Goal: Navigation & Orientation: Find specific page/section

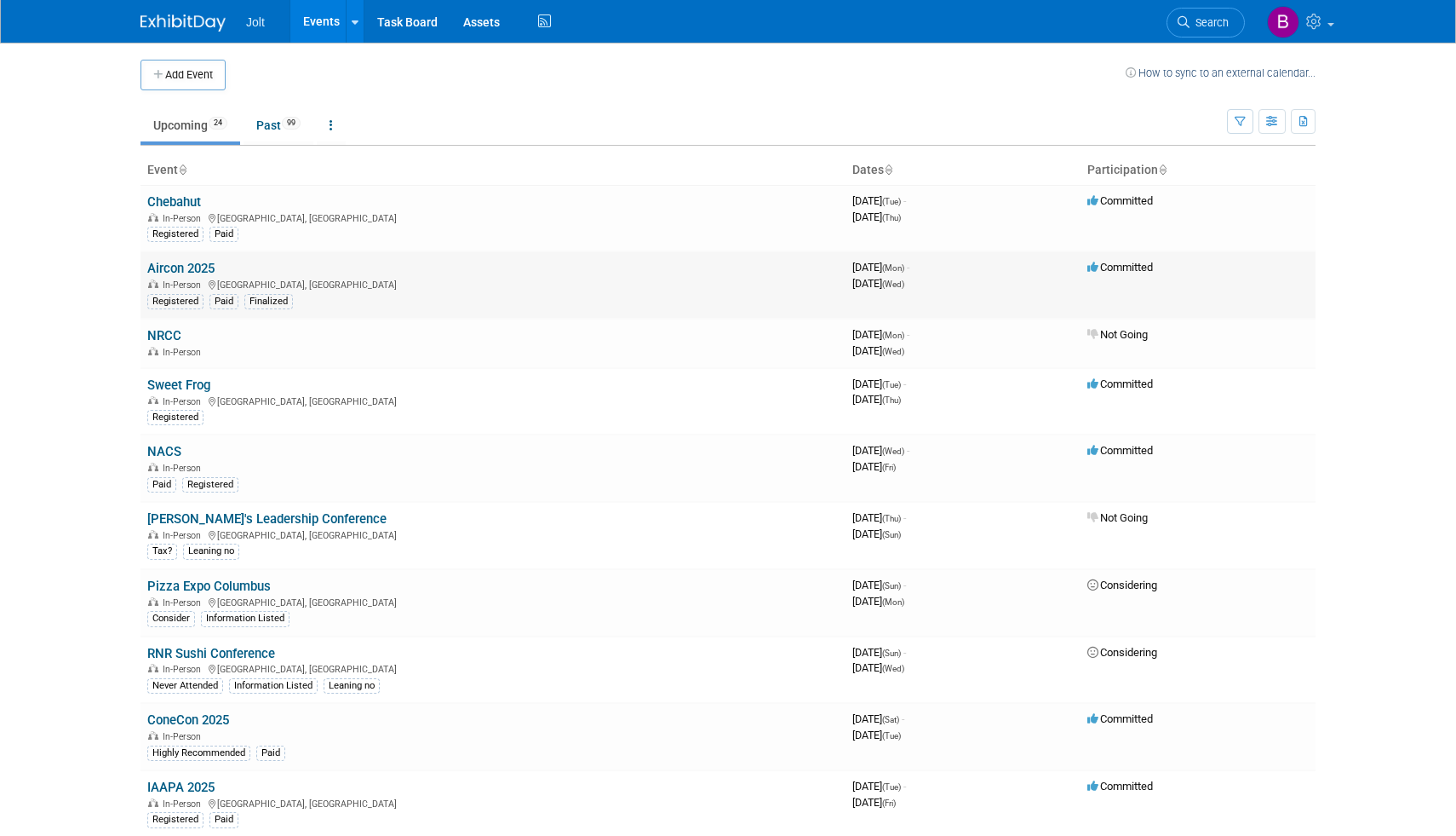
click at [192, 272] on link "Aircon 2025" at bounding box center [181, 268] width 67 height 16
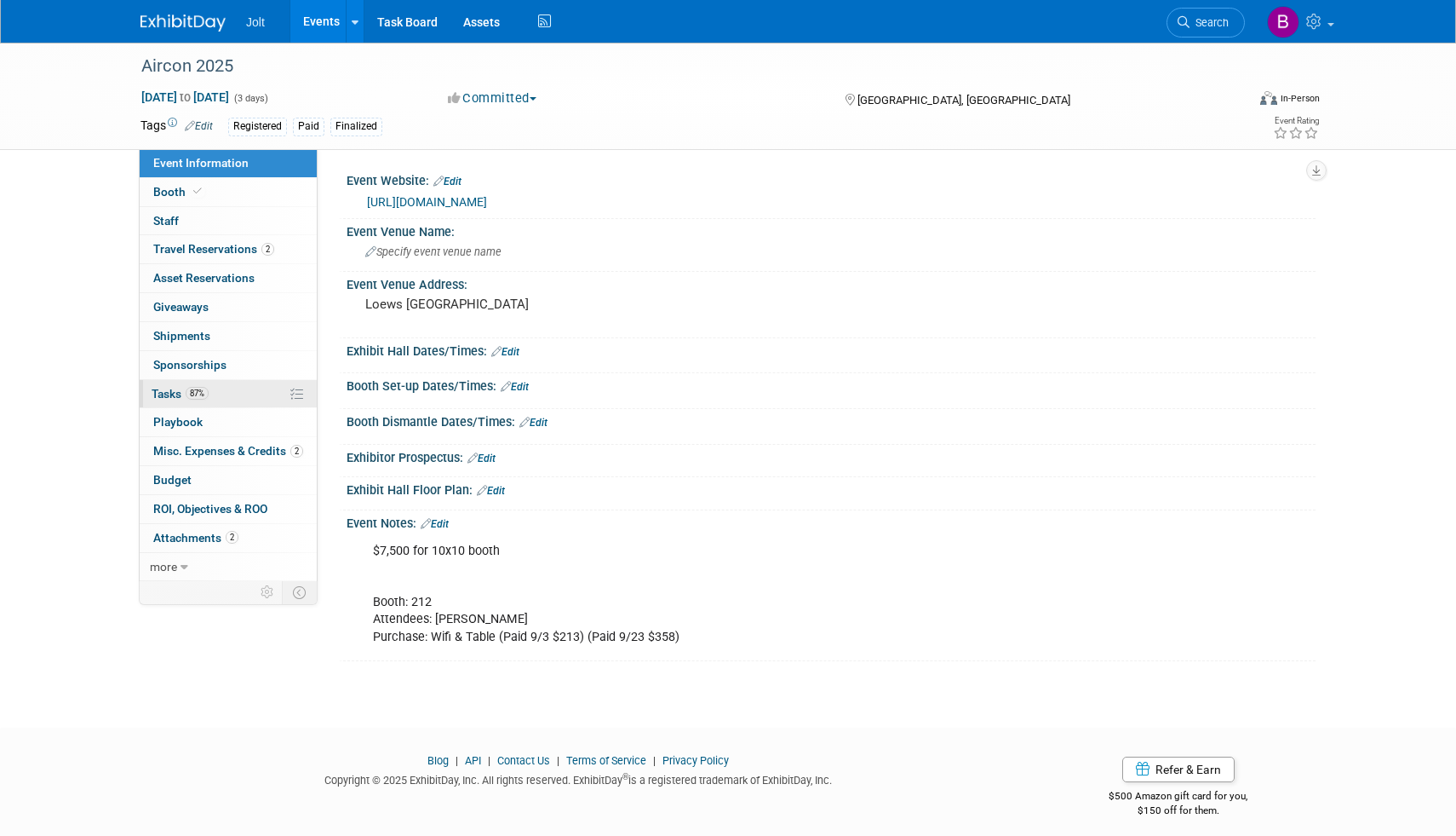
click at [171, 392] on span "Tasks 87%" at bounding box center [180, 393] width 57 height 14
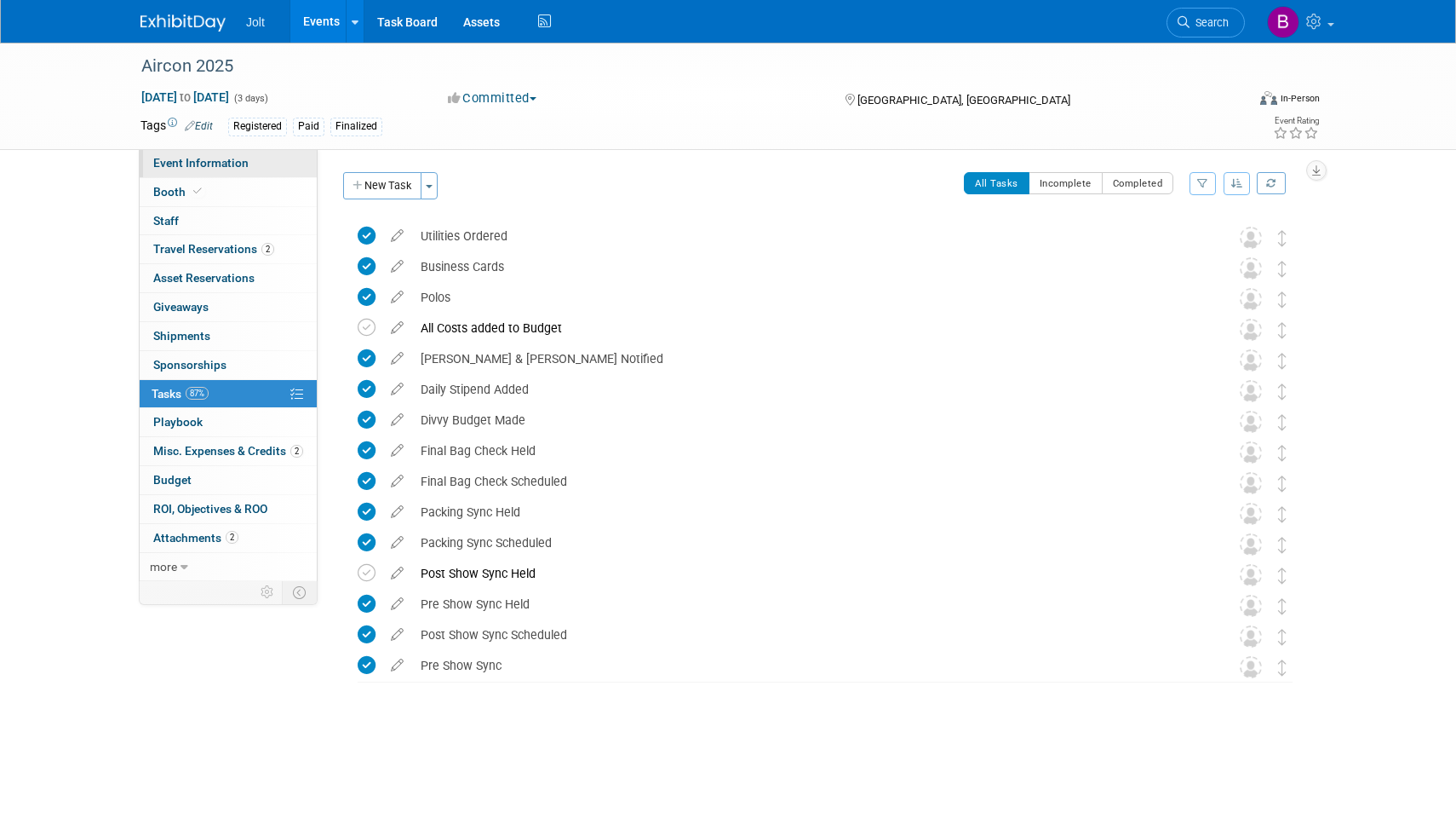
click at [186, 158] on span "Event Information" at bounding box center [201, 162] width 95 height 14
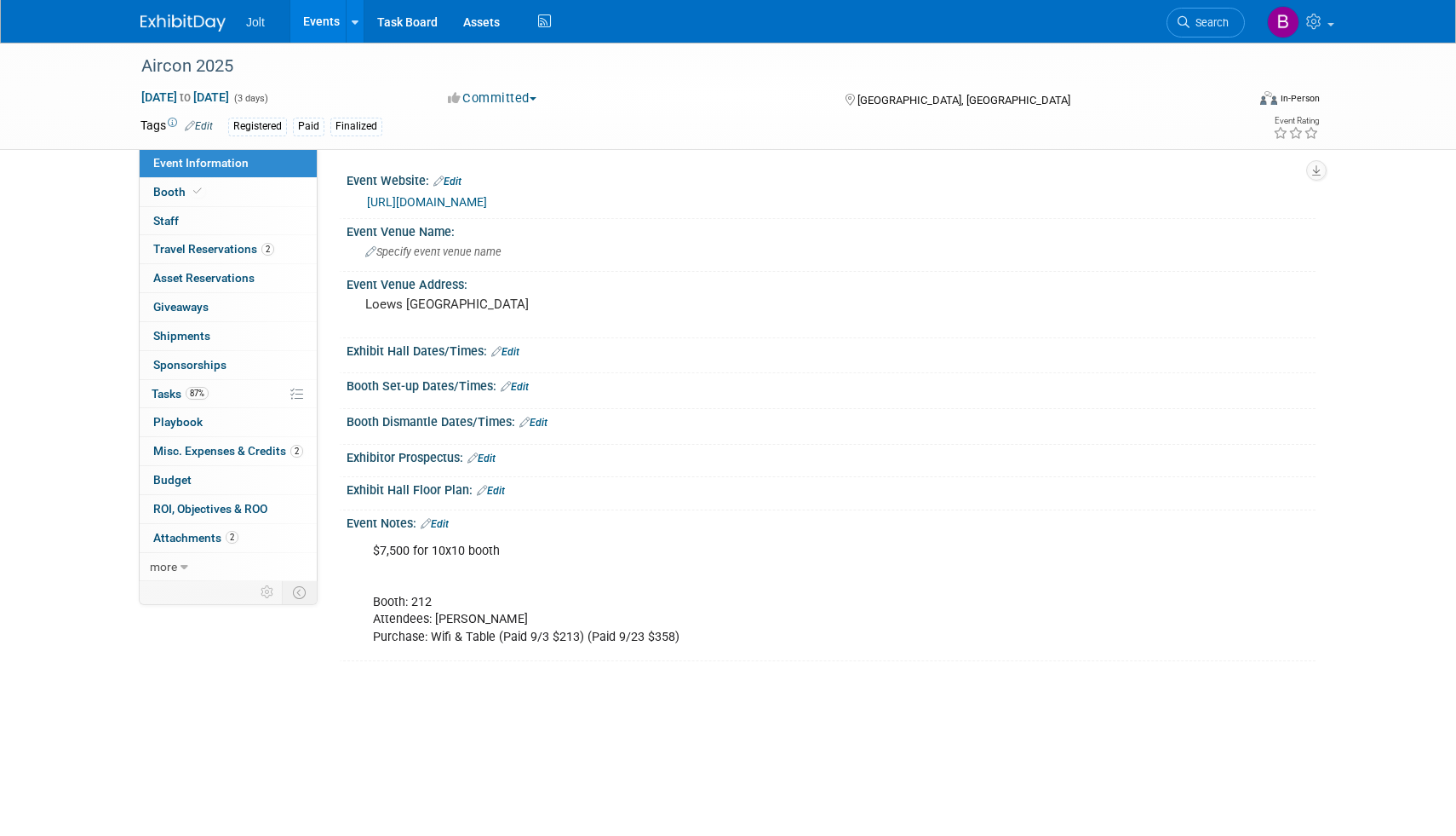
click at [179, 28] on img at bounding box center [182, 23] width 85 height 17
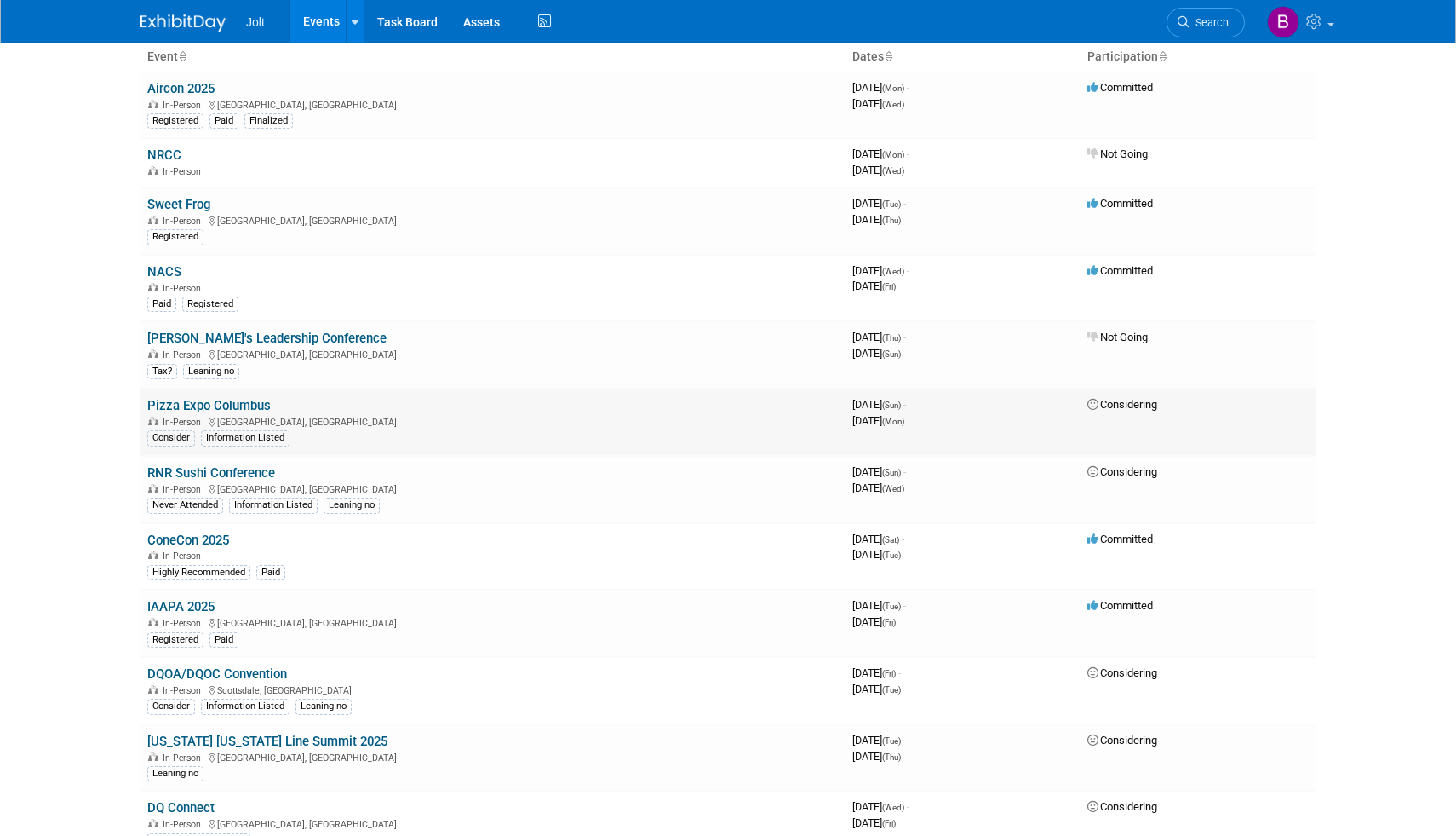
scroll to position [120, 0]
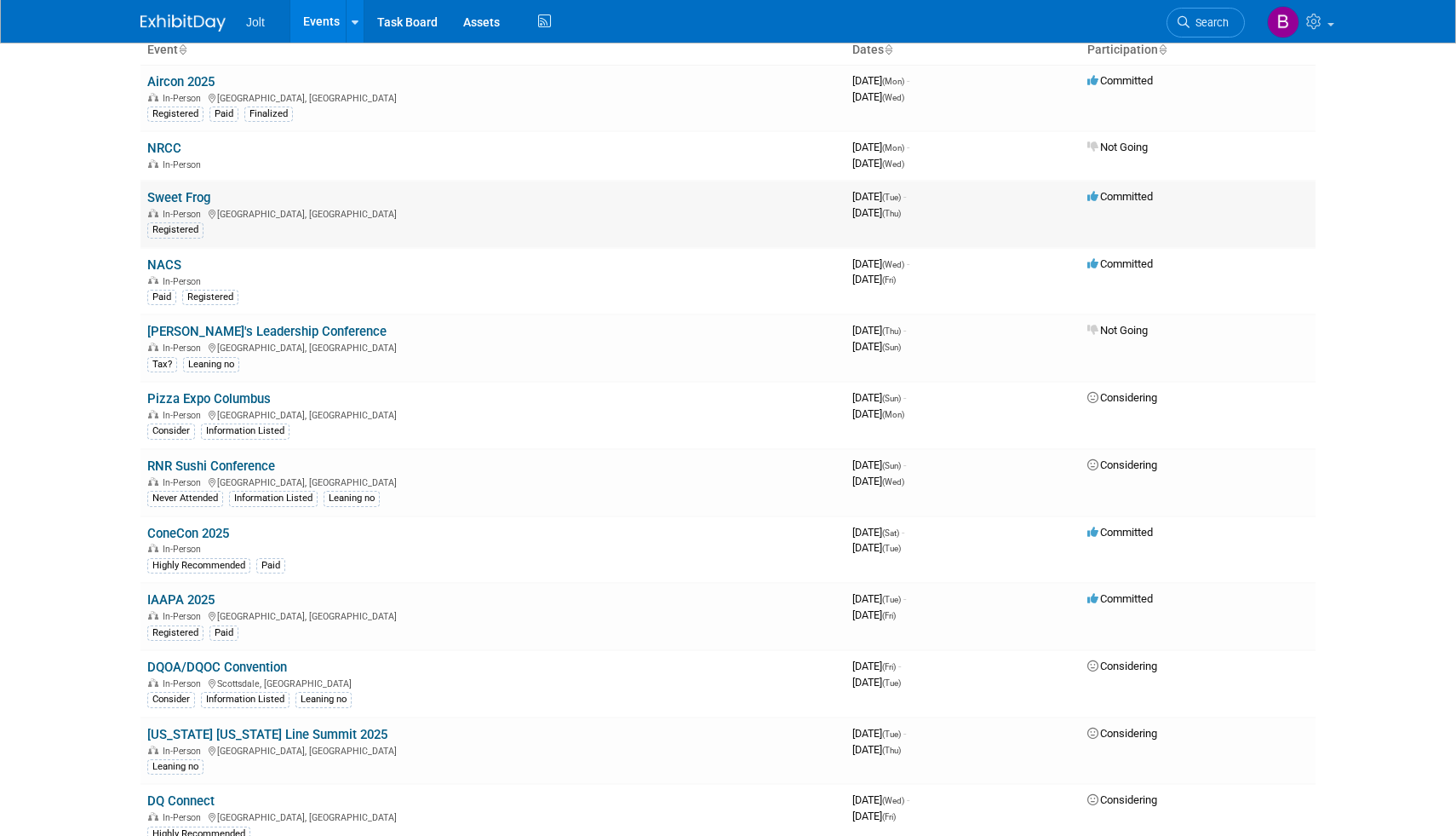
click at [190, 196] on link "Sweet Frog" at bounding box center [179, 197] width 63 height 16
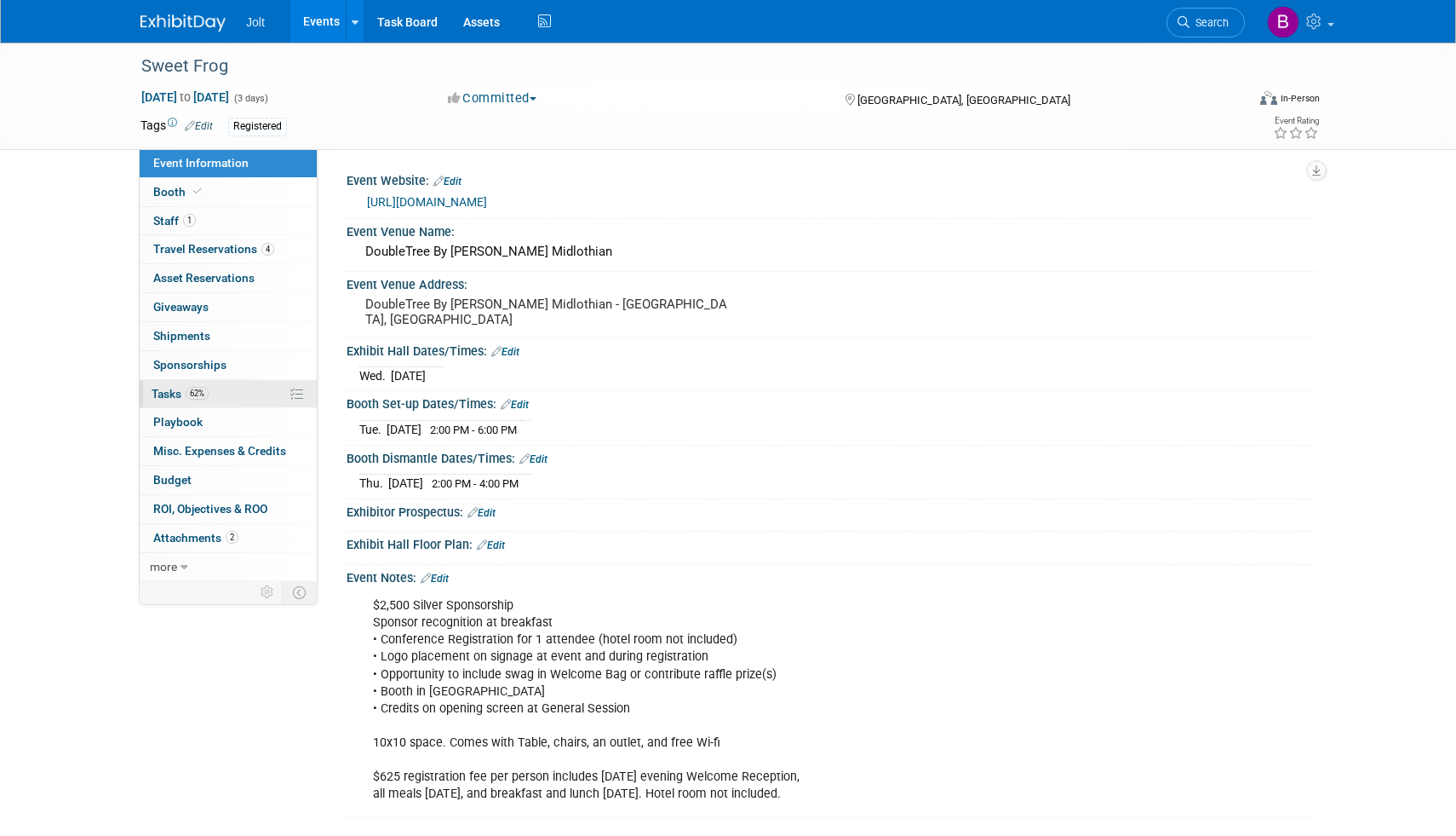
click at [180, 393] on span "Tasks 62%" at bounding box center [180, 393] width 57 height 14
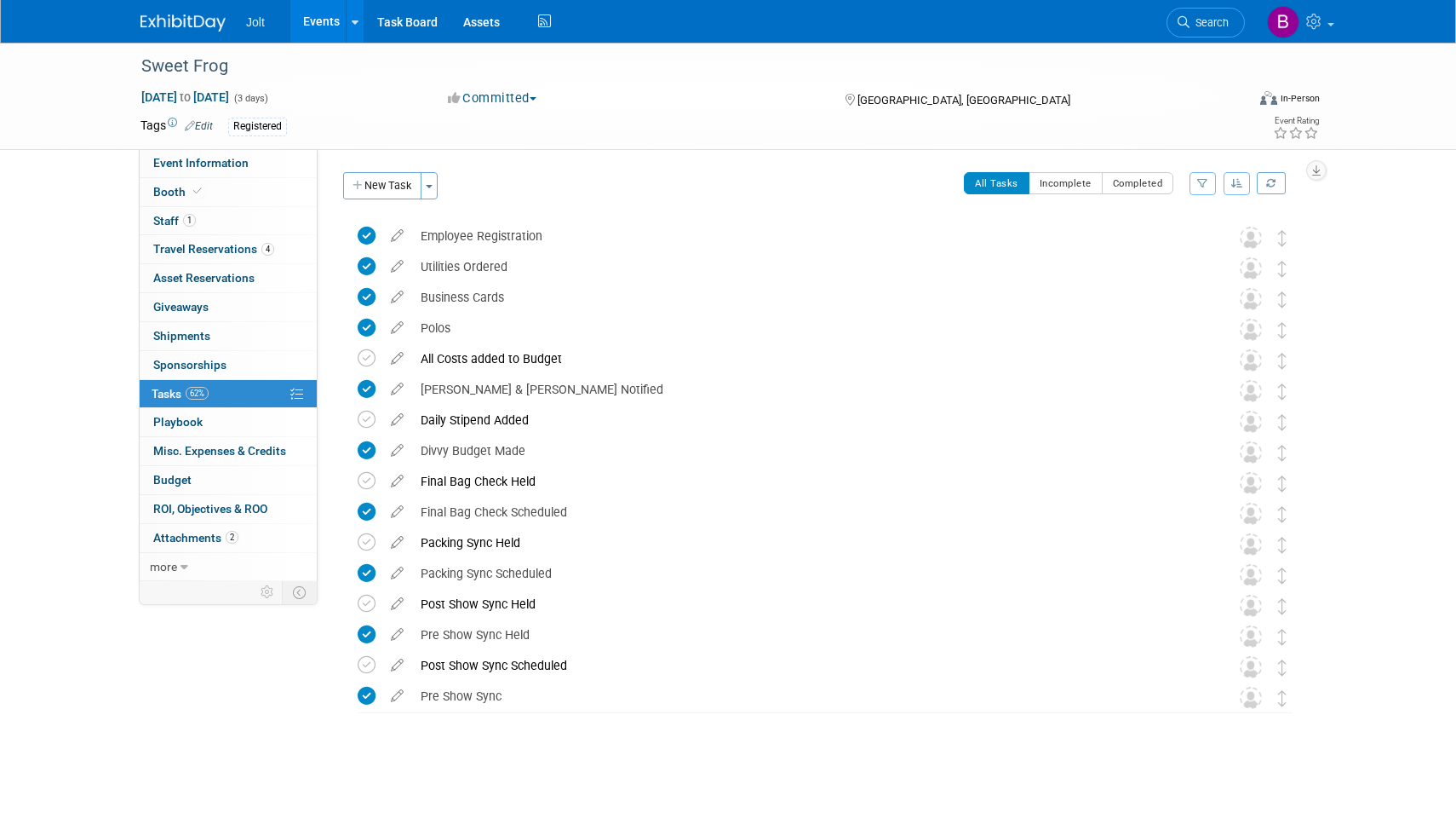
click at [165, 18] on img at bounding box center [182, 23] width 85 height 17
